Goal: Information Seeking & Learning: Learn about a topic

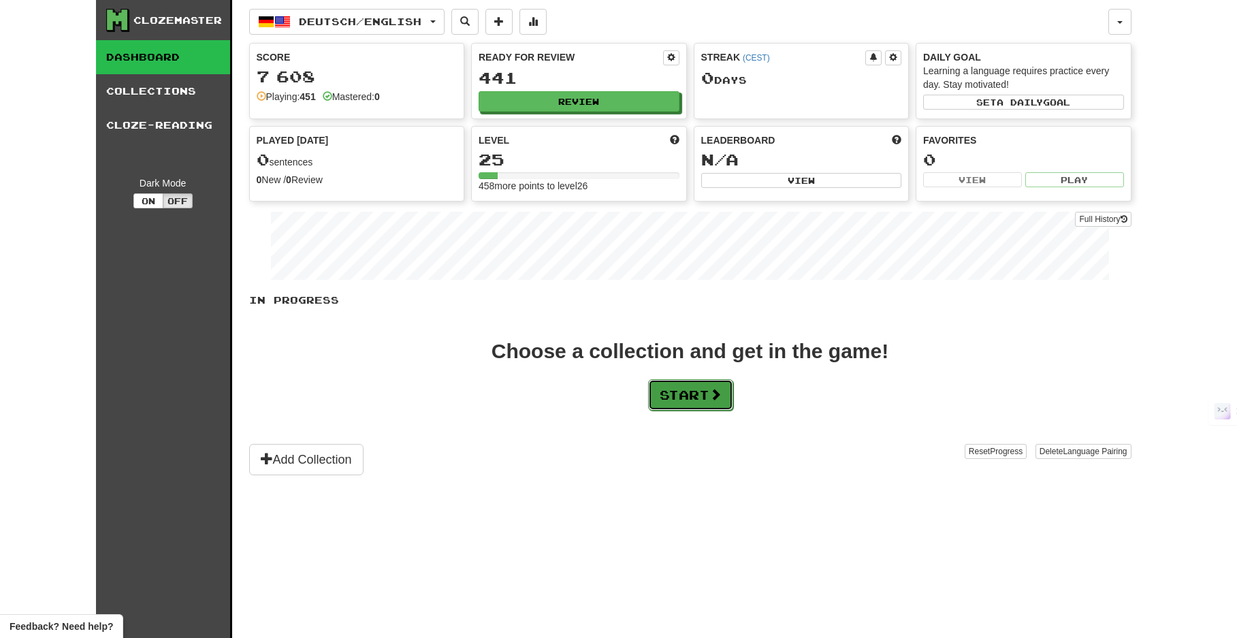
click at [675, 390] on button "Start" at bounding box center [690, 394] width 85 height 31
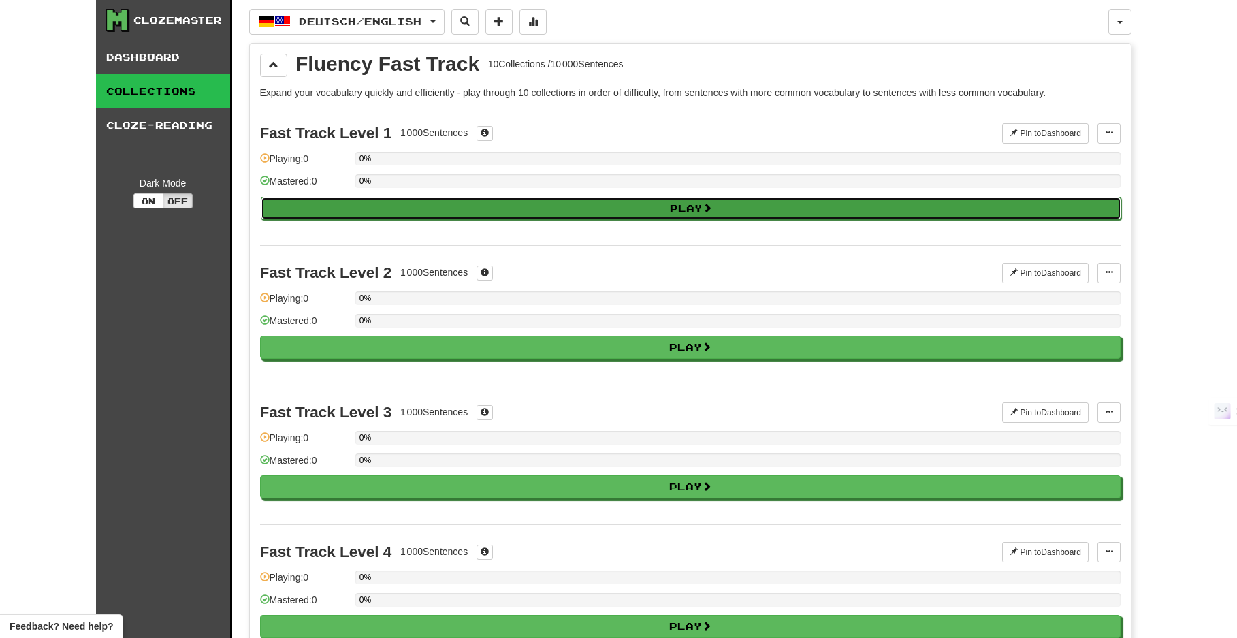
click at [513, 204] on button "Play" at bounding box center [691, 208] width 861 height 23
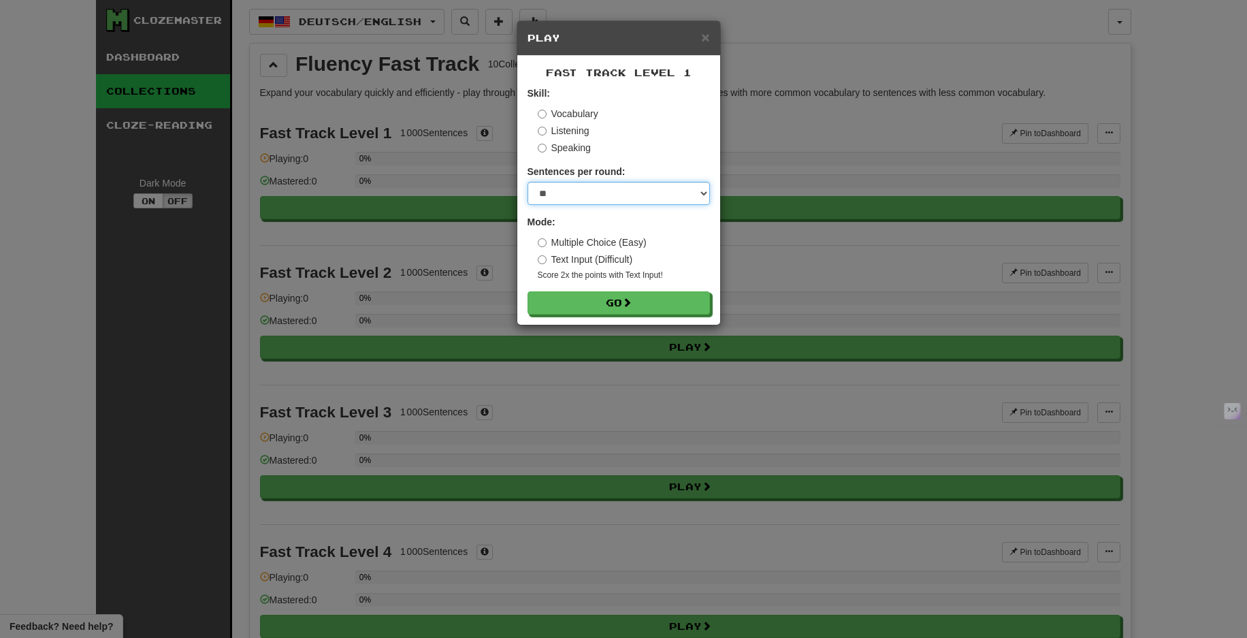
click at [590, 195] on select "* ** ** ** ** ** *** ********" at bounding box center [619, 193] width 182 height 23
select select "**"
click at [528, 182] on select "* ** ** ** ** ** *** ********" at bounding box center [619, 193] width 182 height 23
click at [575, 301] on button "Go" at bounding box center [619, 303] width 182 height 23
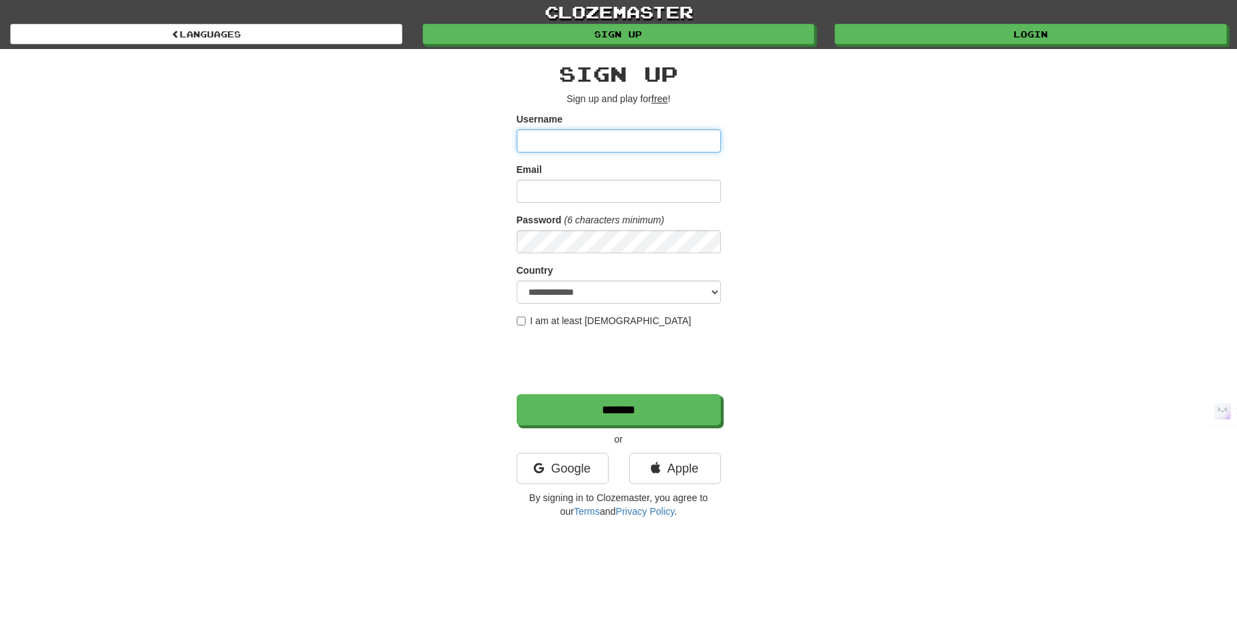
click at [569, 135] on input "Username" at bounding box center [619, 140] width 204 height 23
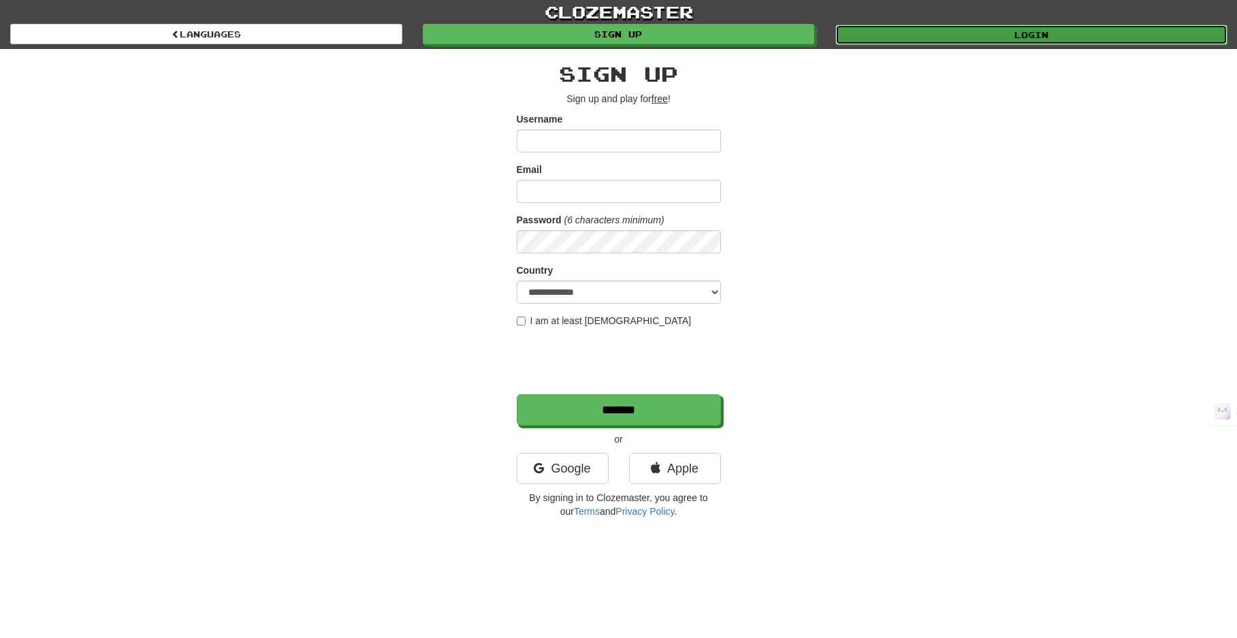
click at [929, 40] on link "Login" at bounding box center [1031, 35] width 392 height 20
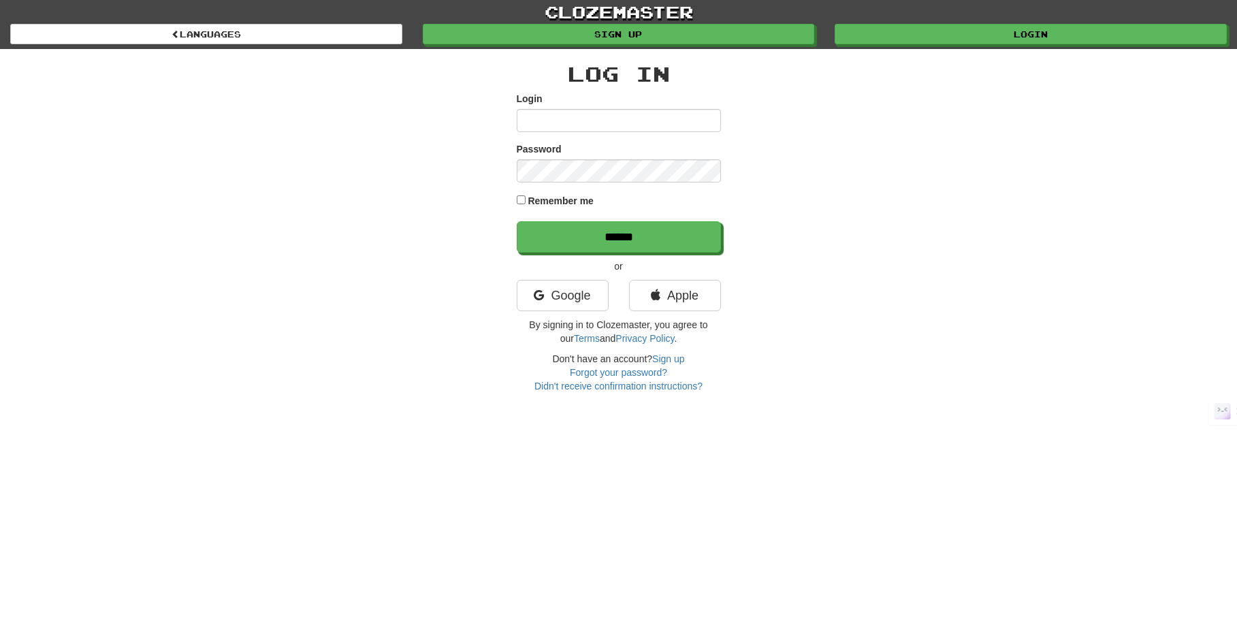
click at [635, 116] on input "Login" at bounding box center [619, 120] width 204 height 23
type input "**********"
click at [517, 221] on input "******" at bounding box center [619, 236] width 204 height 31
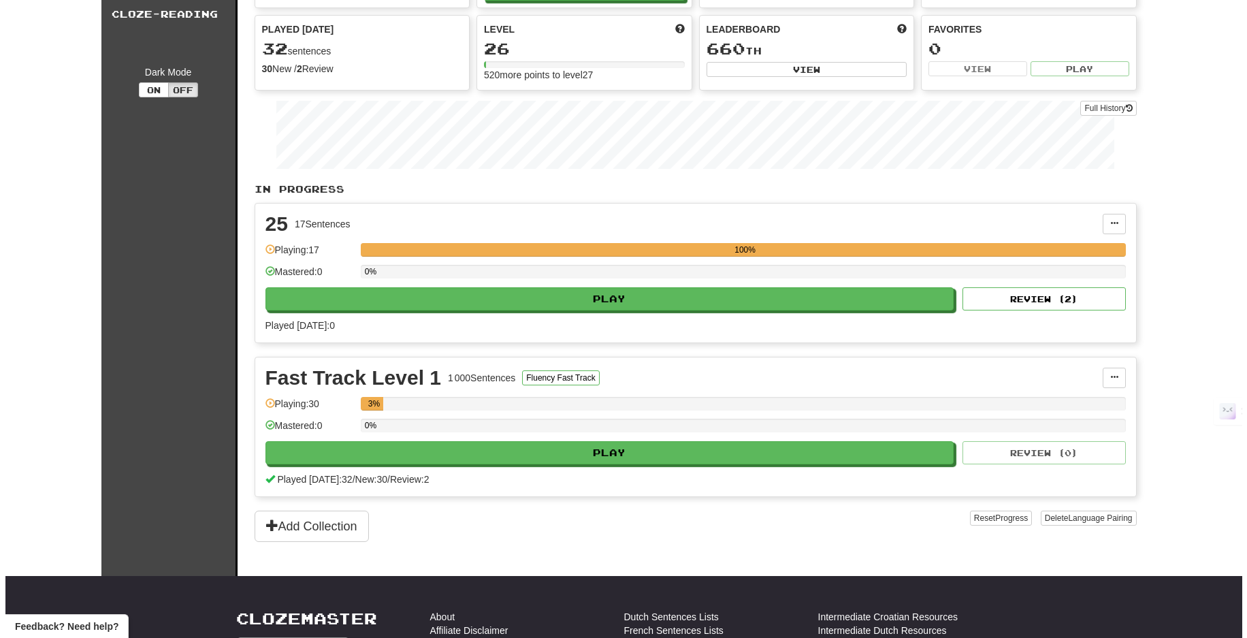
scroll to position [132, 0]
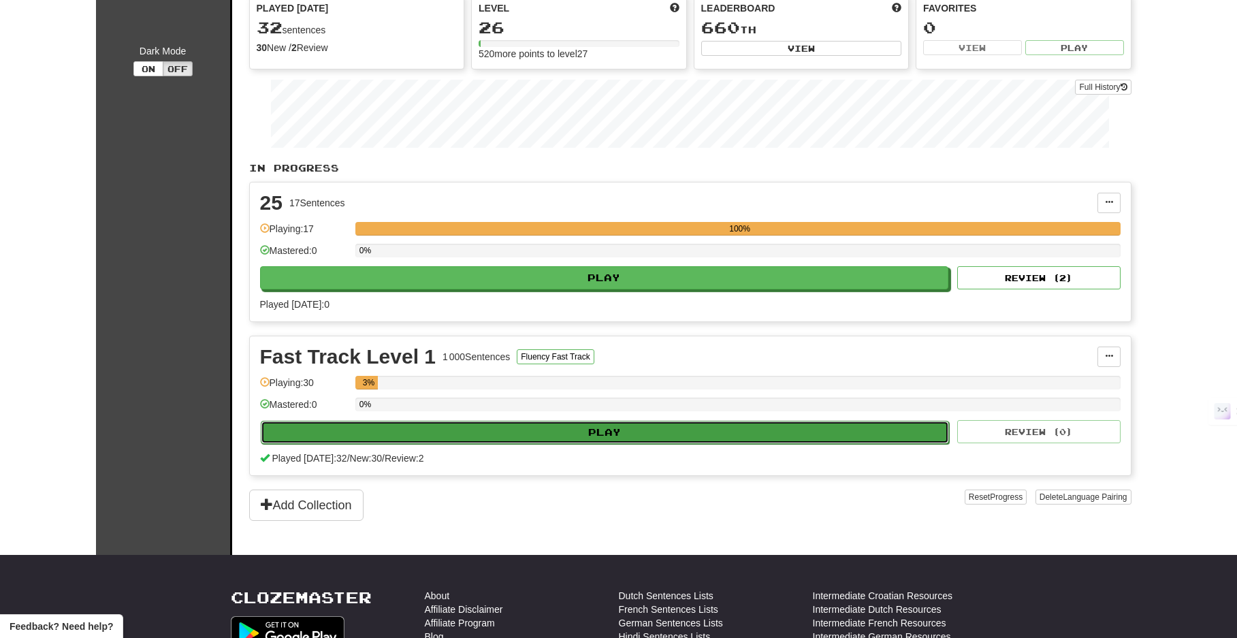
click at [545, 434] on button "Play" at bounding box center [605, 432] width 689 height 23
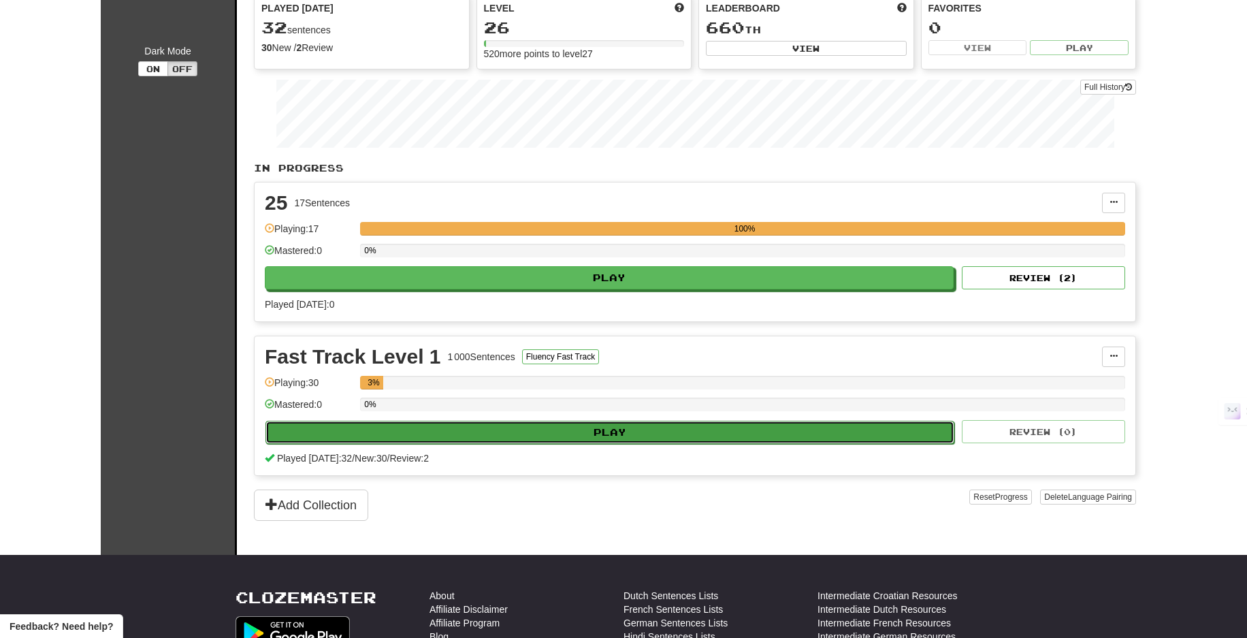
select select "**"
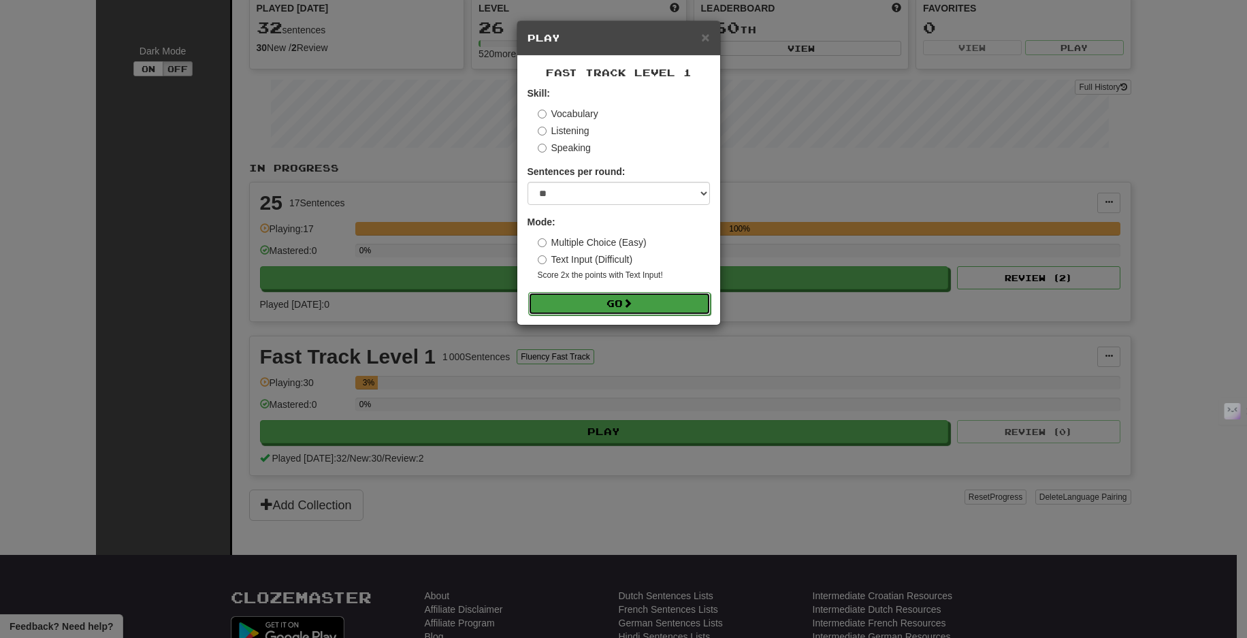
click at [595, 306] on button "Go" at bounding box center [619, 303] width 182 height 23
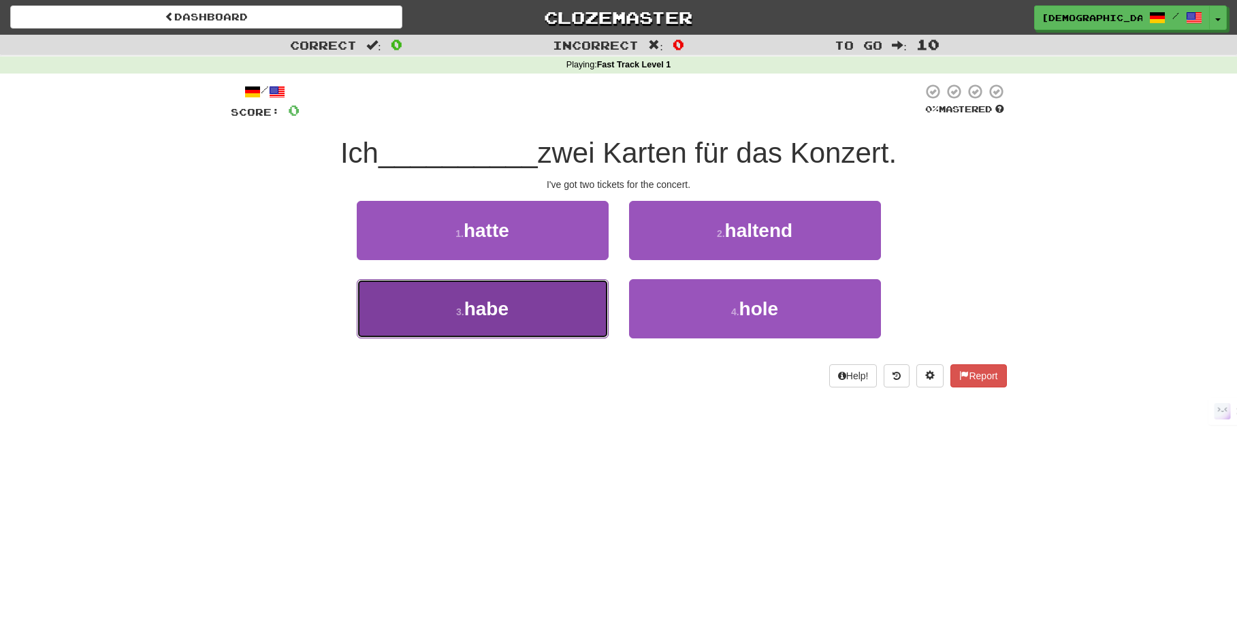
click at [471, 303] on span "habe" at bounding box center [486, 308] width 44 height 21
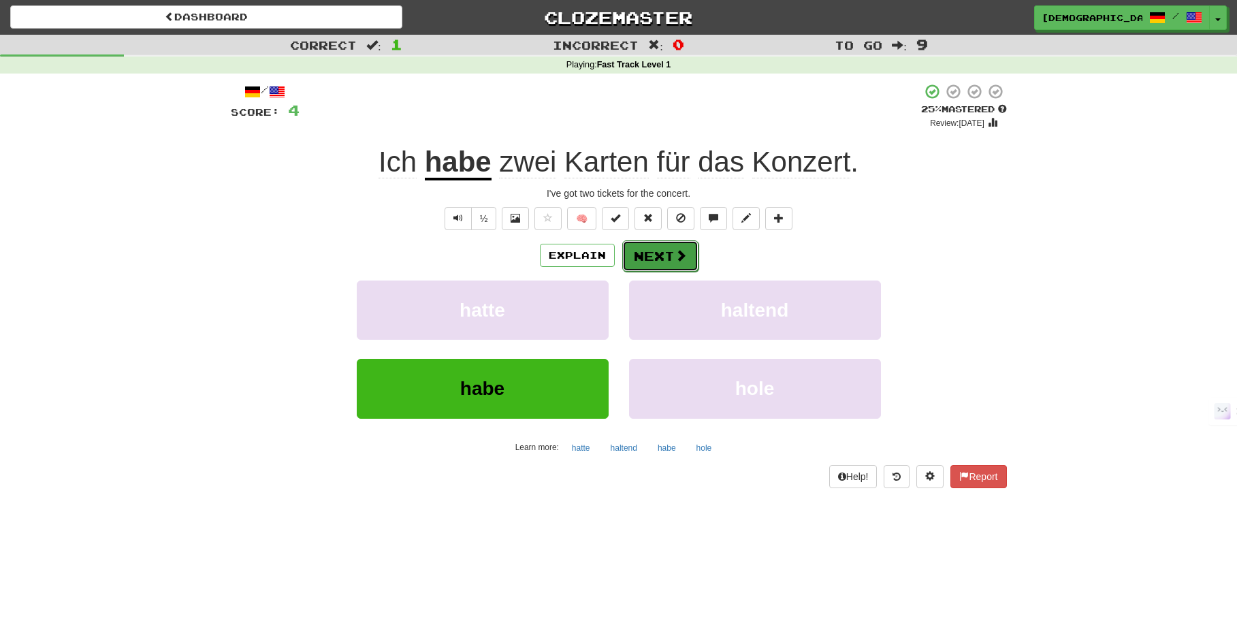
click at [646, 259] on button "Next" at bounding box center [660, 255] width 76 height 31
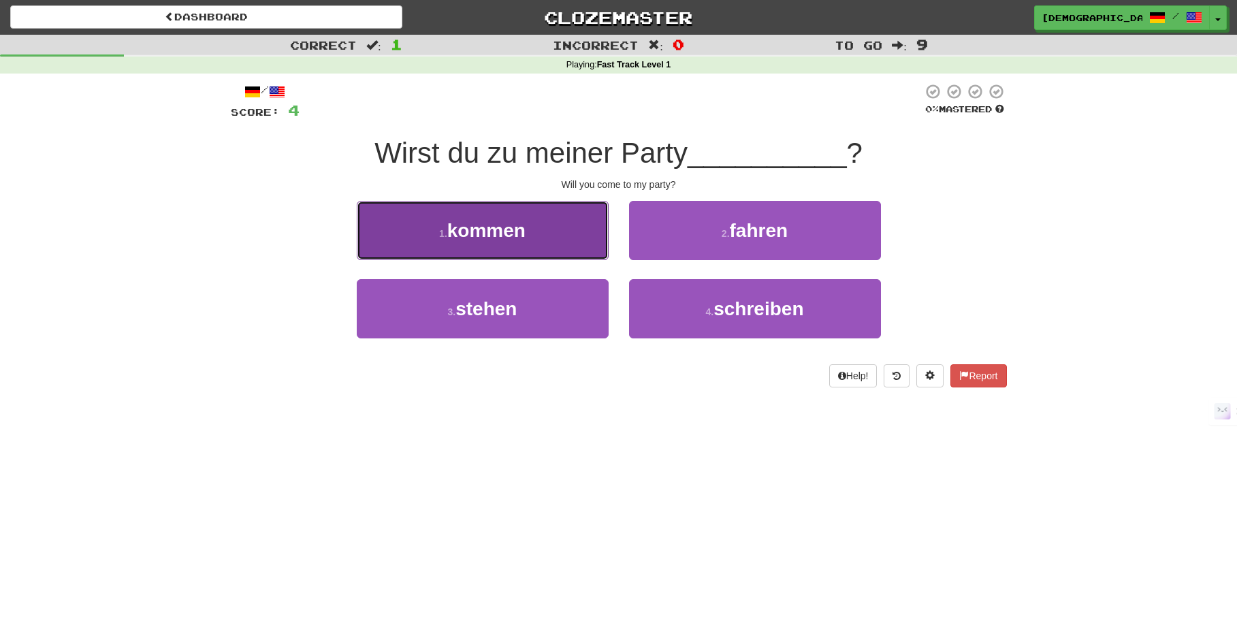
click at [459, 225] on span "kommen" at bounding box center [486, 230] width 78 height 21
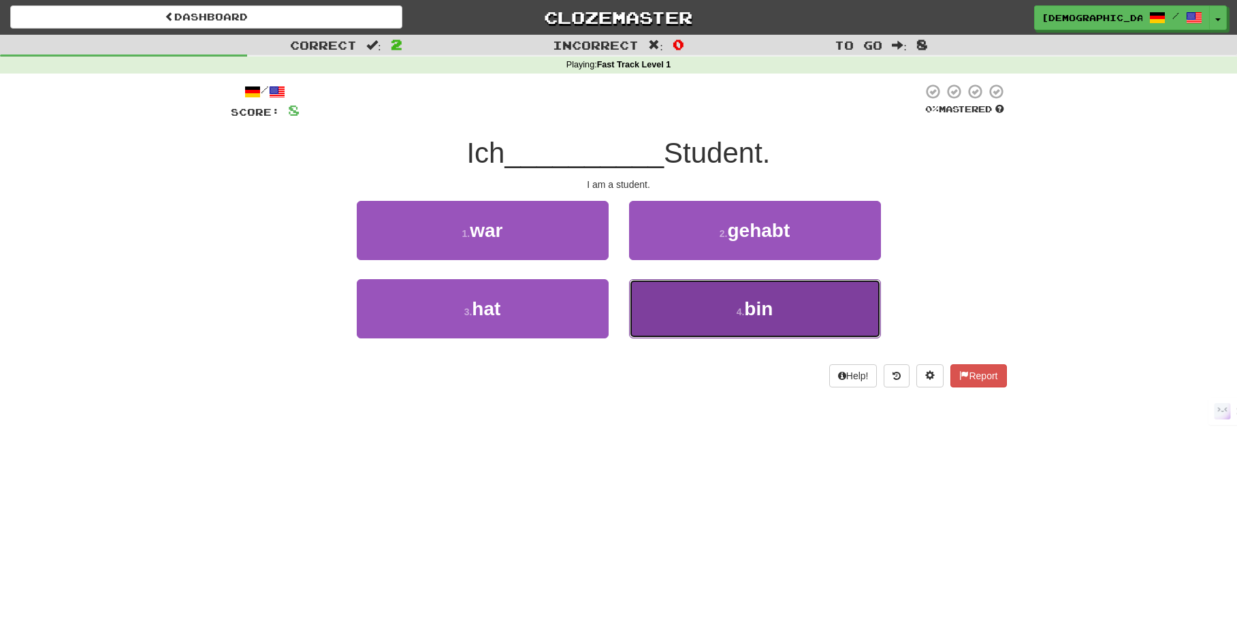
click at [749, 315] on span "bin" at bounding box center [758, 308] width 29 height 21
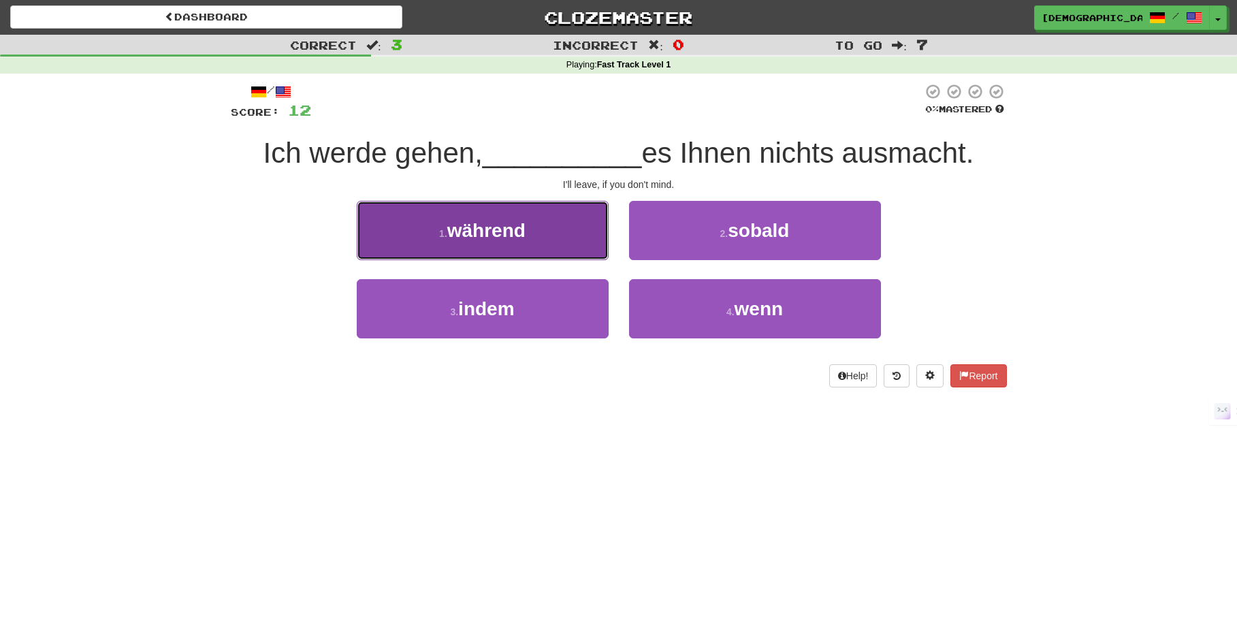
click at [534, 229] on button "1 . während" at bounding box center [483, 230] width 252 height 59
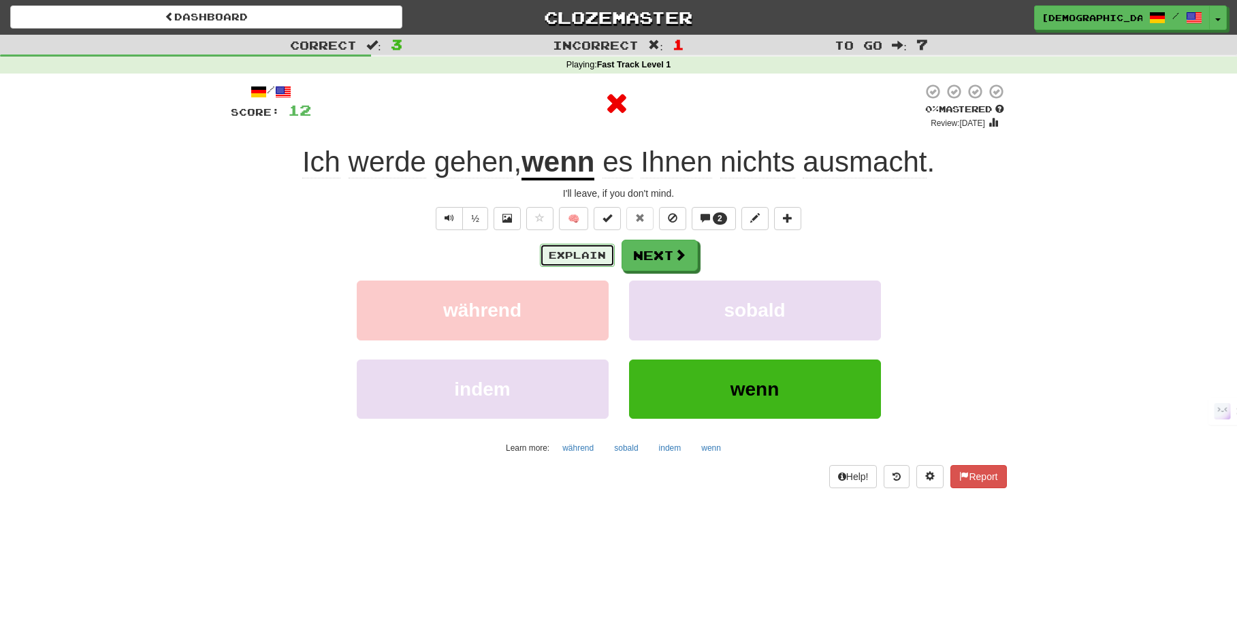
click at [581, 263] on button "Explain" at bounding box center [577, 255] width 75 height 23
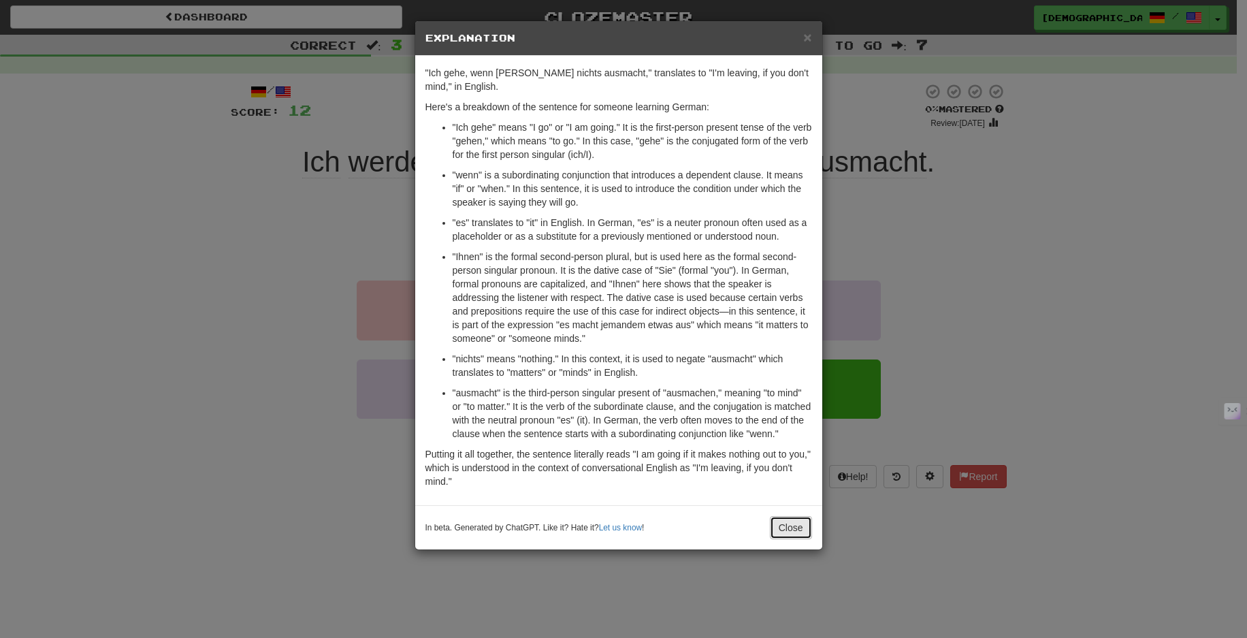
click at [784, 539] on button "Close" at bounding box center [791, 527] width 42 height 23
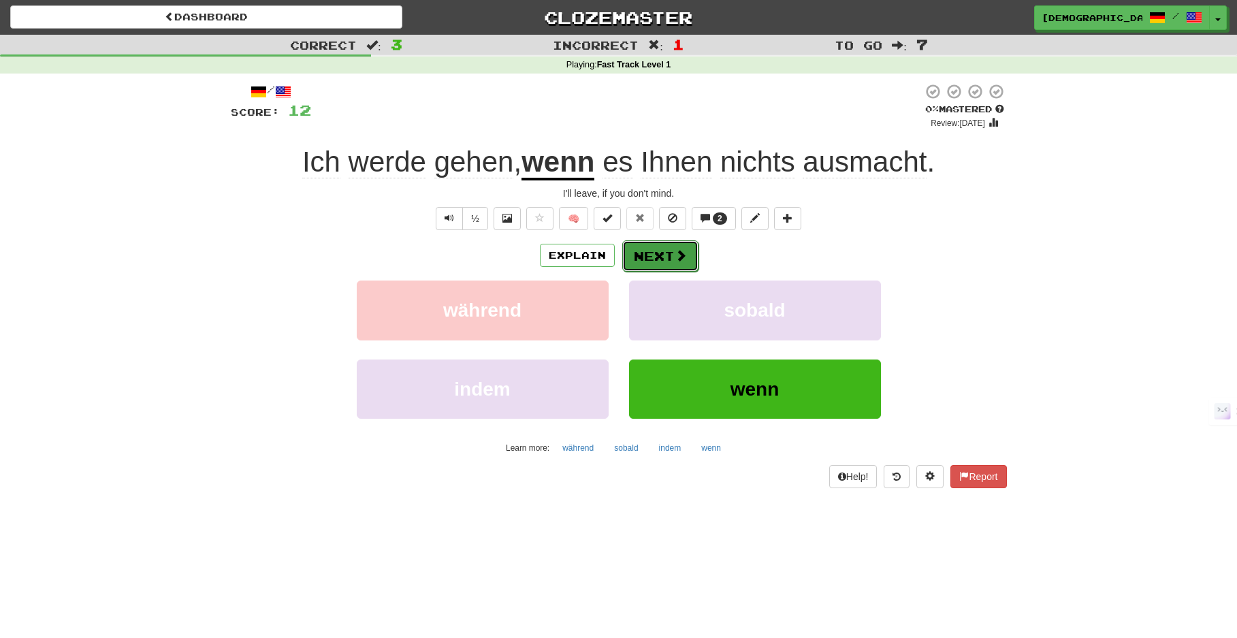
click at [660, 258] on button "Next" at bounding box center [660, 255] width 76 height 31
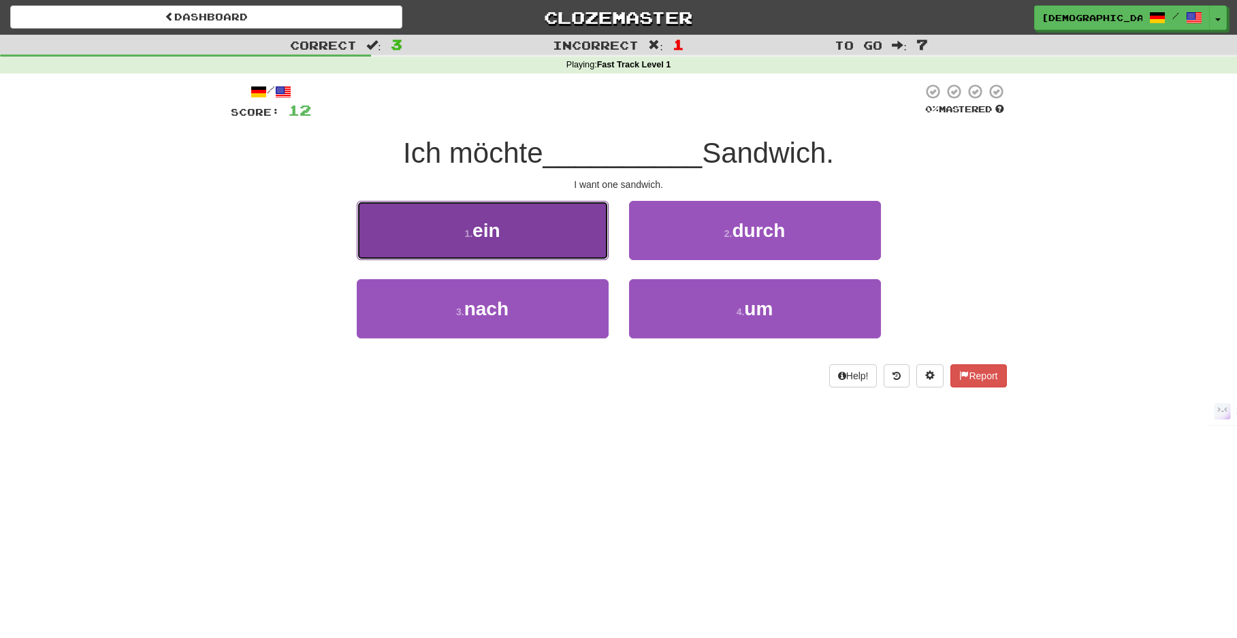
click at [541, 237] on button "1 . ein" at bounding box center [483, 230] width 252 height 59
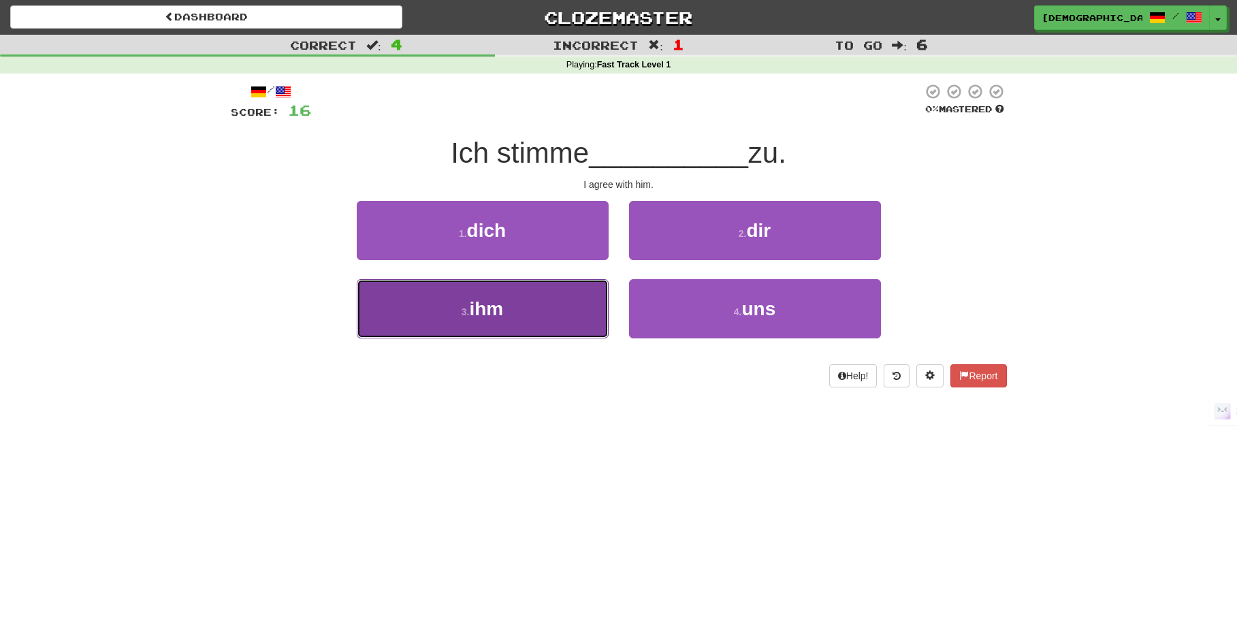
click at [528, 317] on button "3 . ihm" at bounding box center [483, 308] width 252 height 59
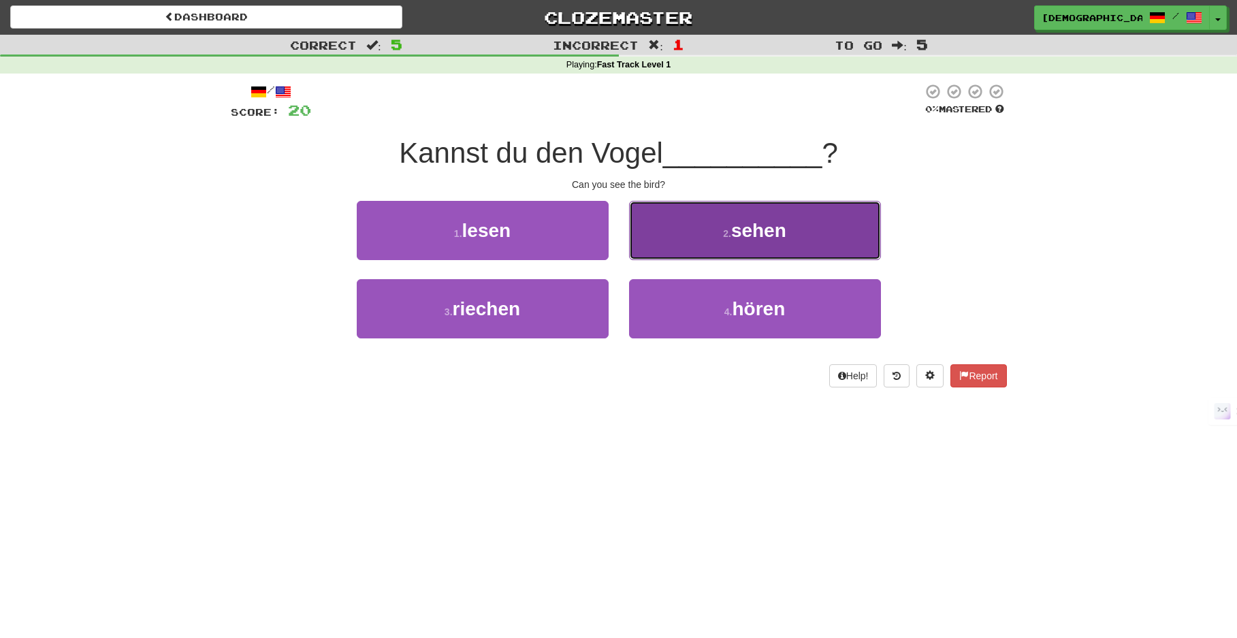
click at [658, 240] on button "2 . sehen" at bounding box center [755, 230] width 252 height 59
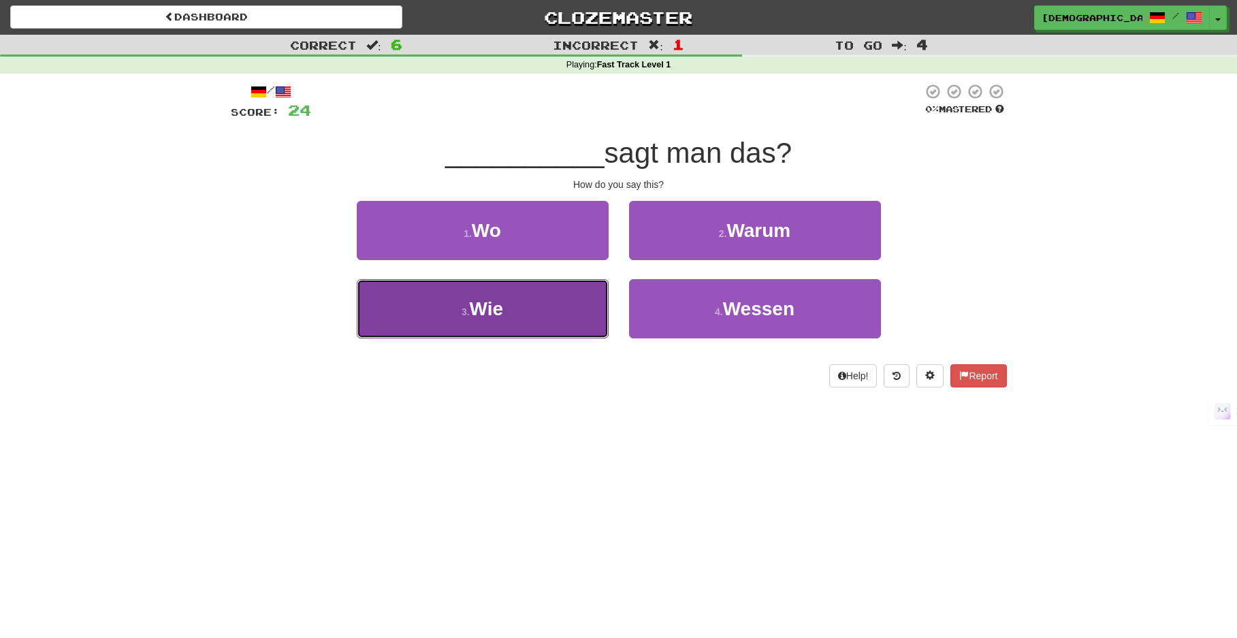
click at [558, 289] on button "3 . Wie" at bounding box center [483, 308] width 252 height 59
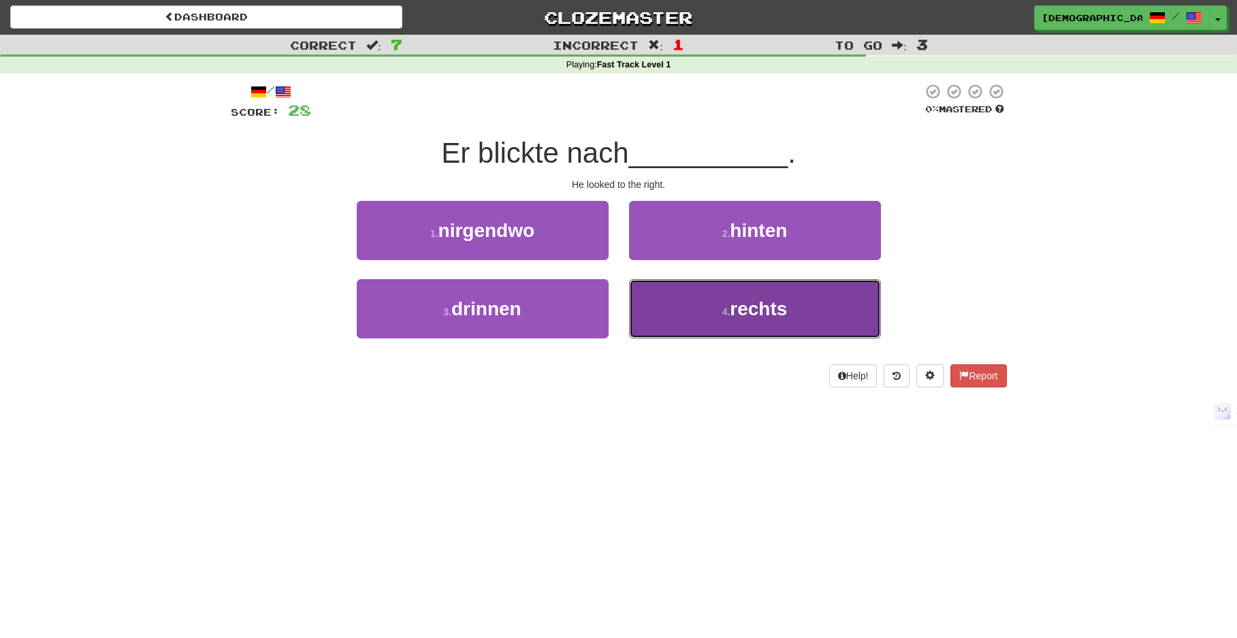
click at [705, 281] on button "4 . rechts" at bounding box center [755, 308] width 252 height 59
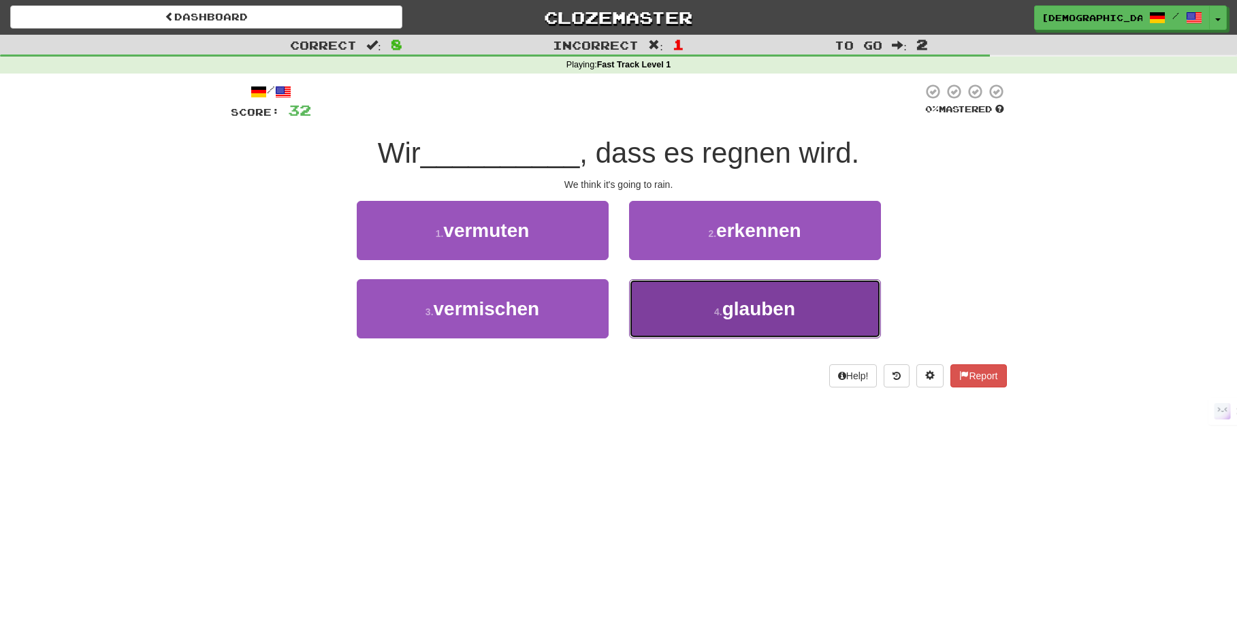
click at [697, 306] on button "4 . glauben" at bounding box center [755, 308] width 252 height 59
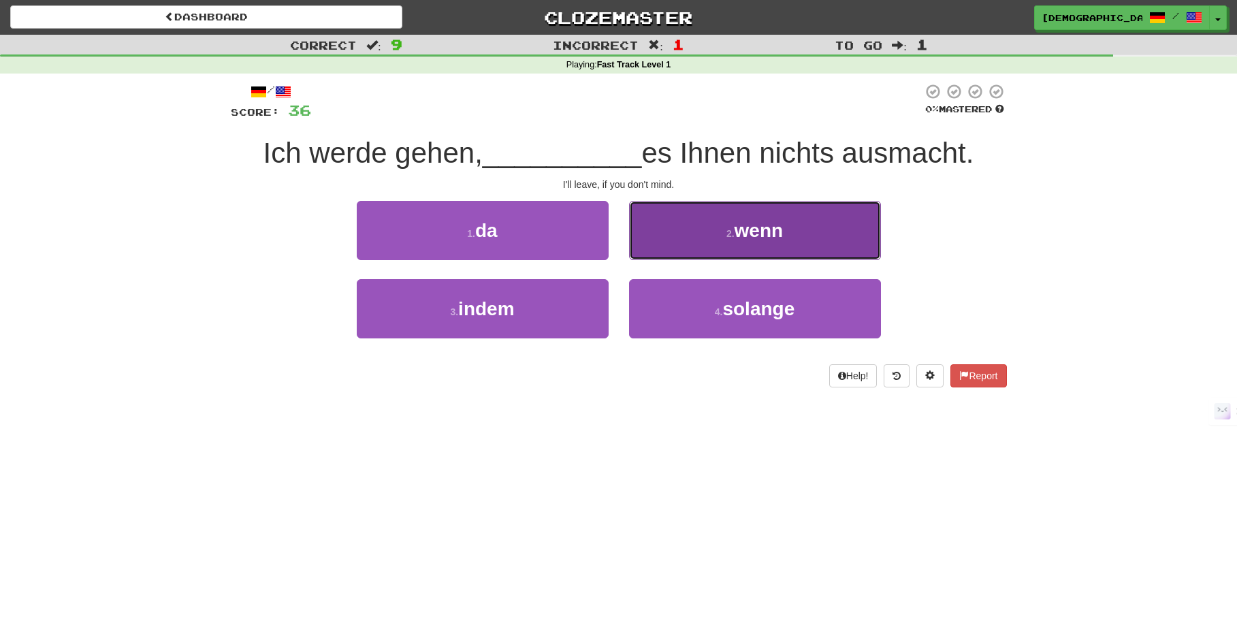
click at [683, 253] on button "2 . wenn" at bounding box center [755, 230] width 252 height 59
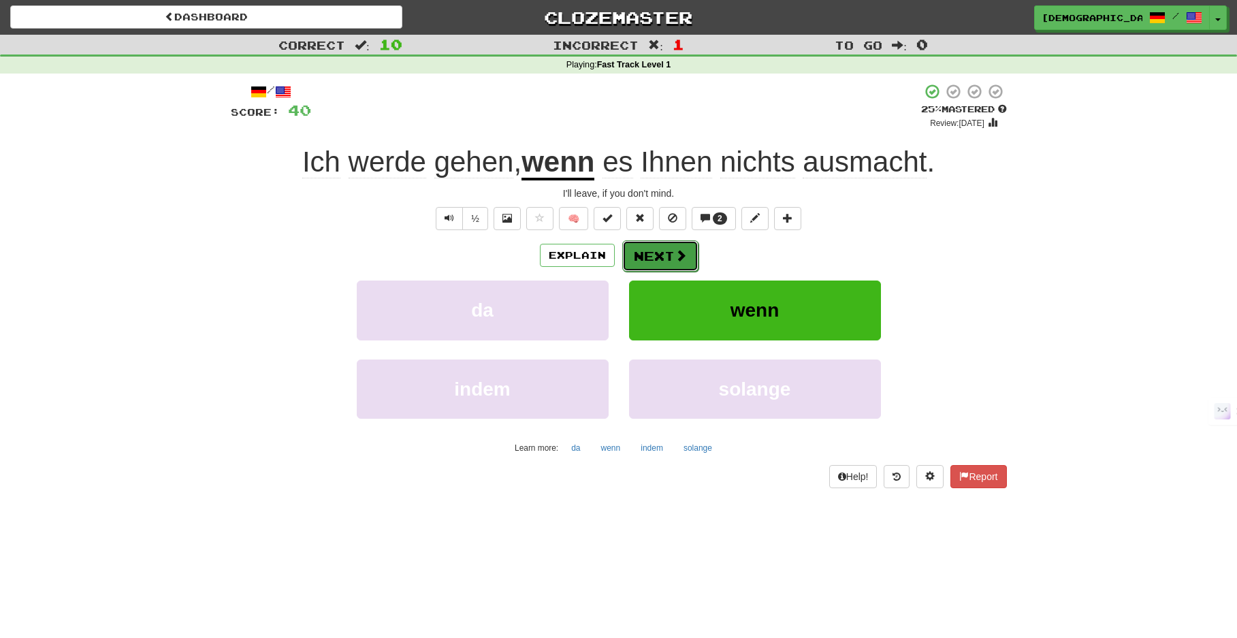
click at [662, 256] on button "Next" at bounding box center [660, 255] width 76 height 31
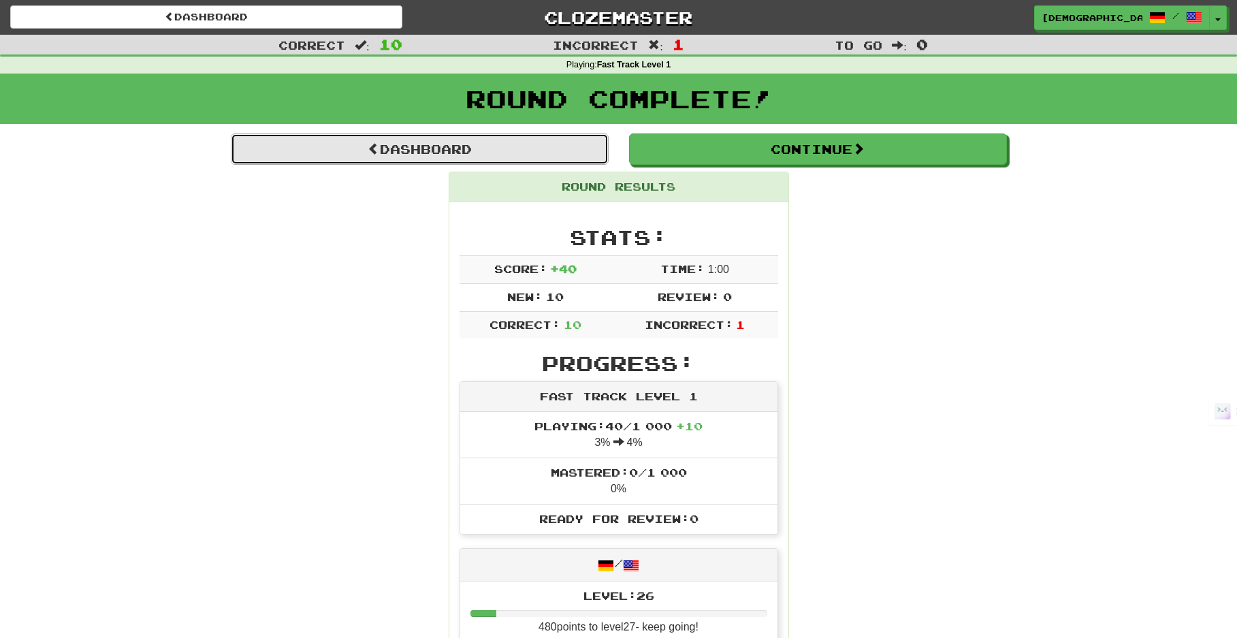
click at [532, 147] on link "Dashboard" at bounding box center [420, 148] width 378 height 31
